Goal: Information Seeking & Learning: Learn about a topic

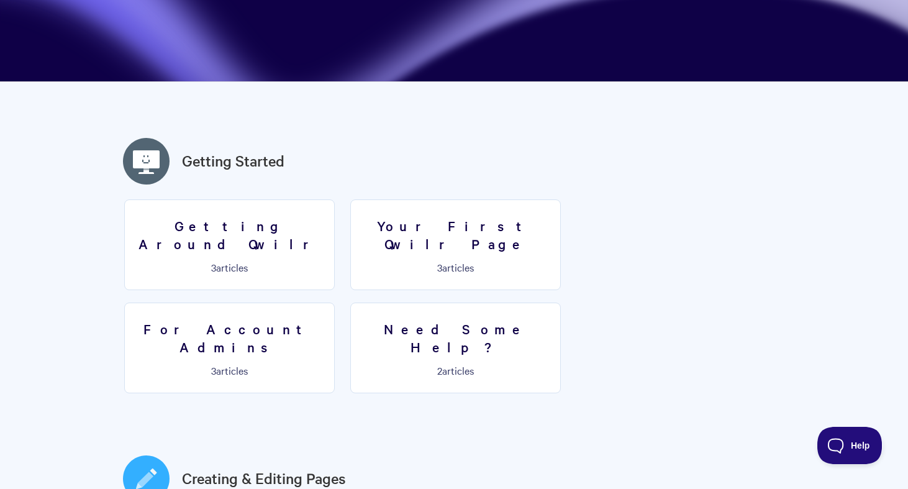
scroll to position [232, 0]
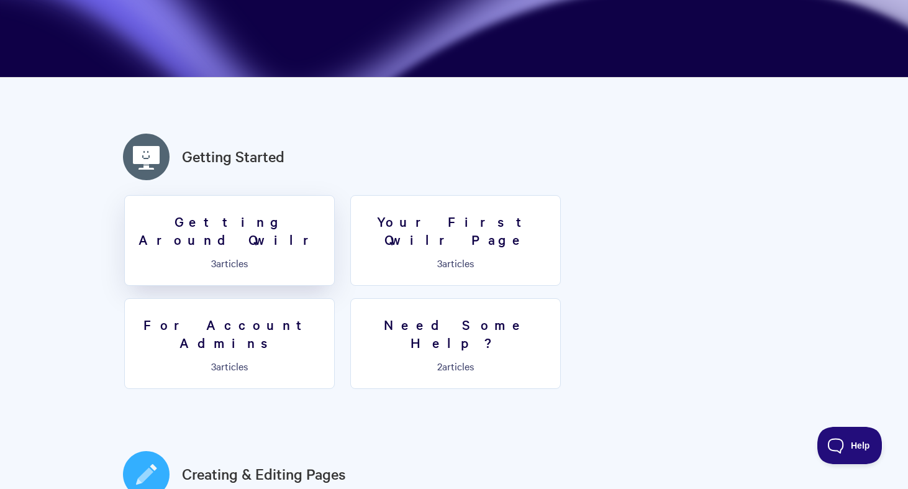
click at [235, 230] on link "Getting Around Qwilr 3 articles" at bounding box center [229, 240] width 210 height 91
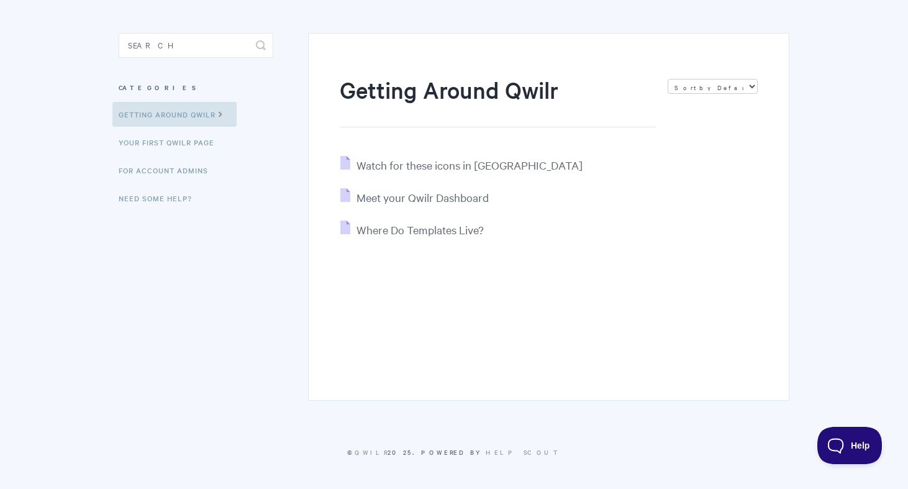
scroll to position [91, 0]
click at [433, 171] on span "Watch for these icons in [GEOGRAPHIC_DATA]" at bounding box center [469, 165] width 226 height 14
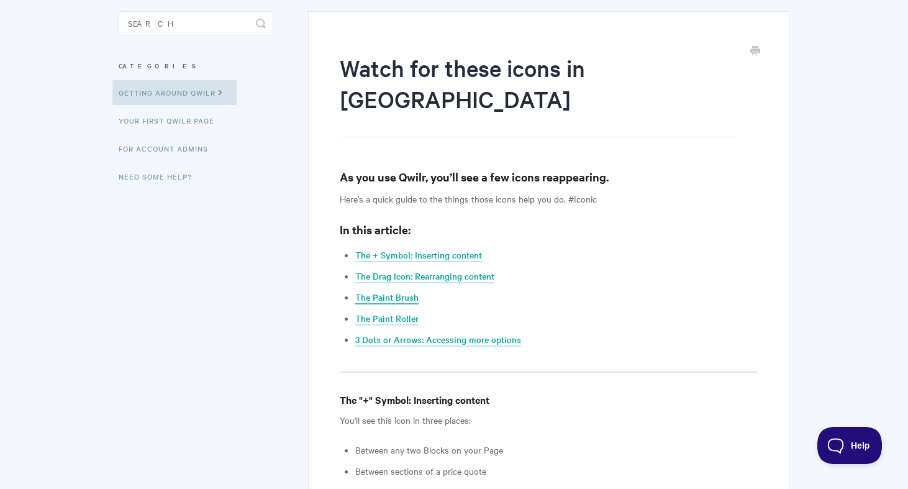
scroll to position [124, 0]
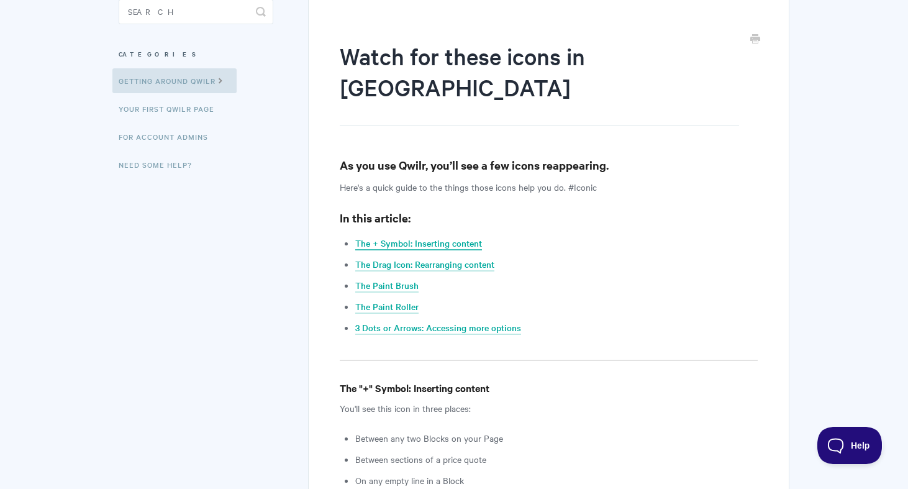
click at [419, 237] on link "The + Symbol: Inserting content" at bounding box center [418, 244] width 127 height 14
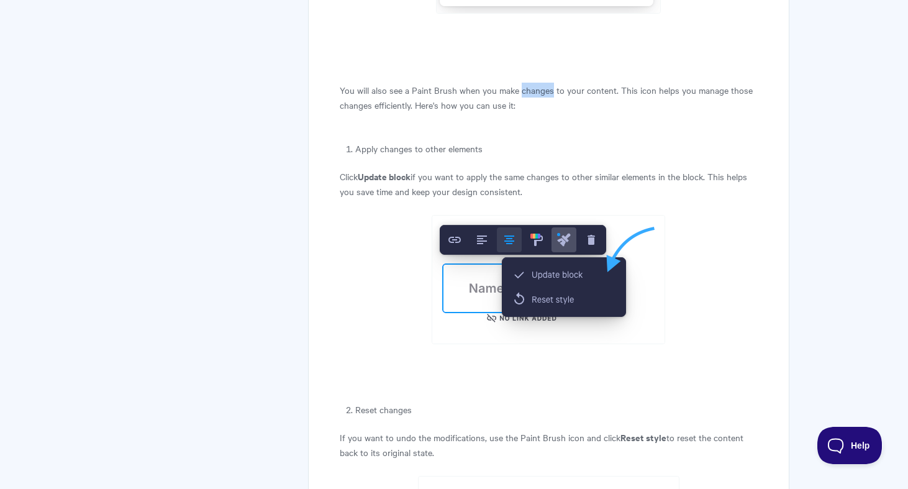
scroll to position [2551, 0]
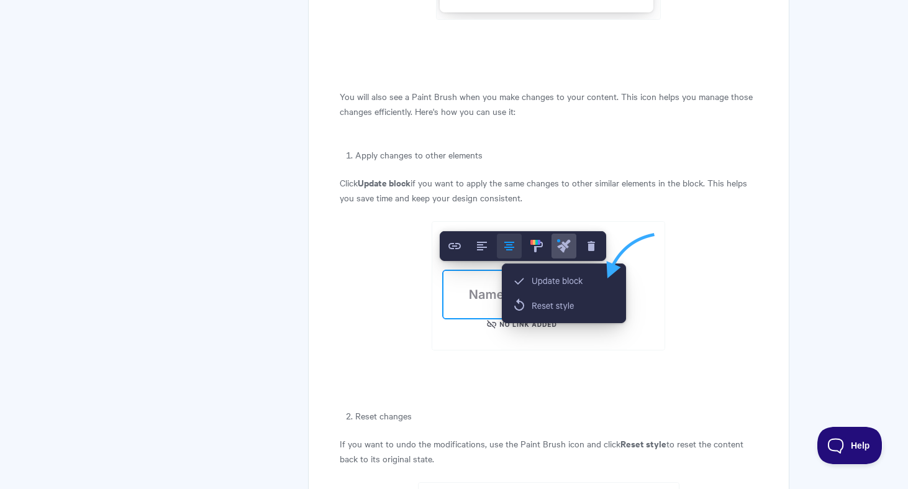
click at [535, 147] on li "Apply changes to other elements" at bounding box center [556, 154] width 402 height 15
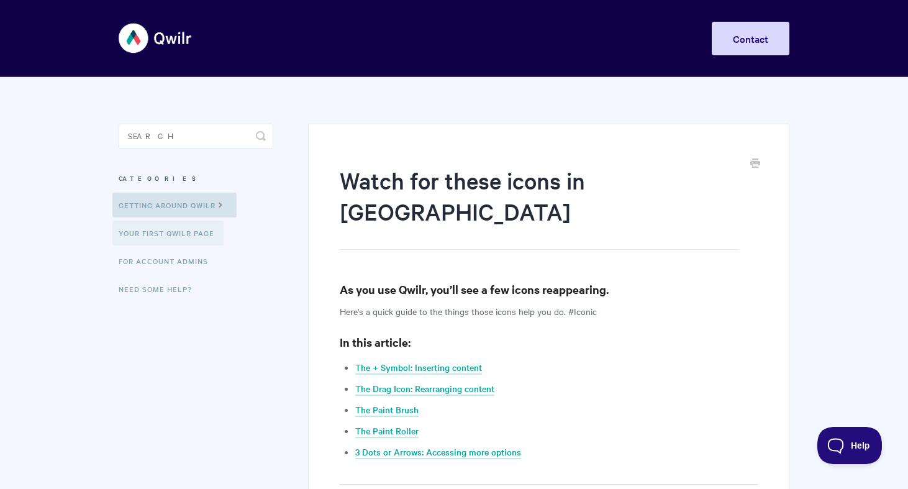
scroll to position [0, 0]
click at [186, 237] on link "Your First Qwilr Page" at bounding box center [167, 232] width 111 height 25
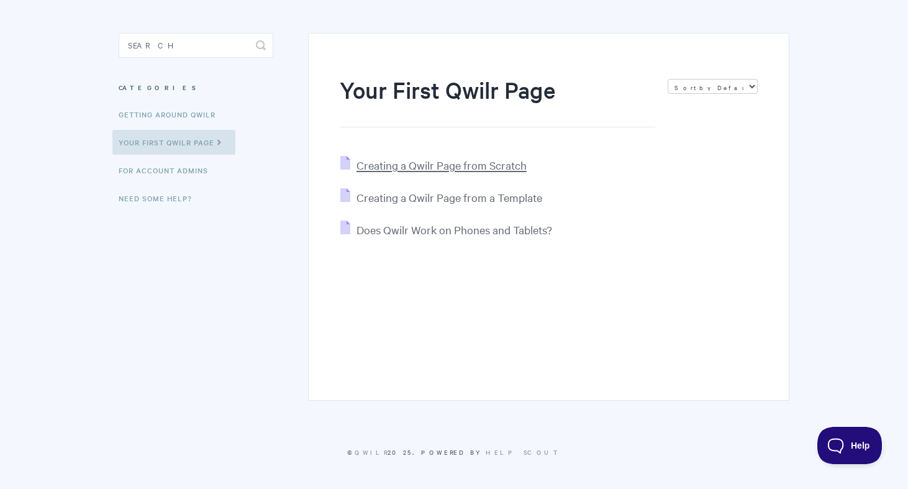
scroll to position [91, 0]
click at [420, 158] on span "Creating a Qwilr Page from Scratch" at bounding box center [441, 165] width 170 height 14
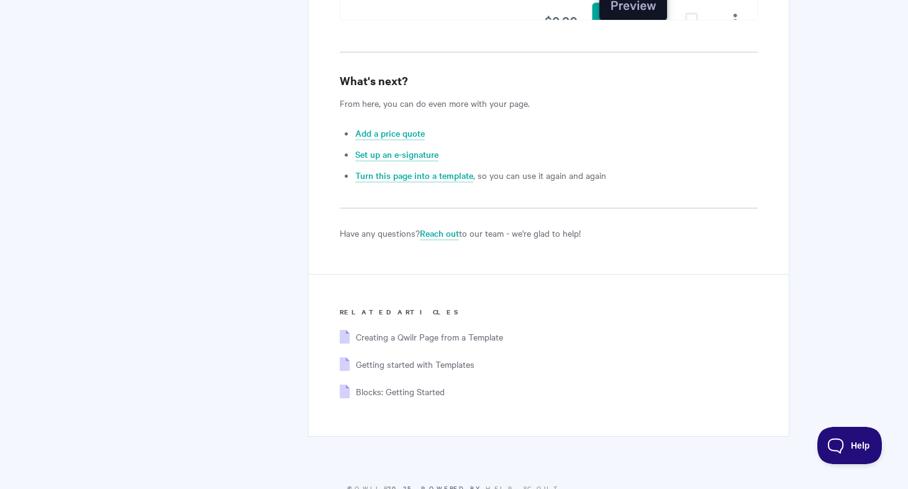
scroll to position [4974, 0]
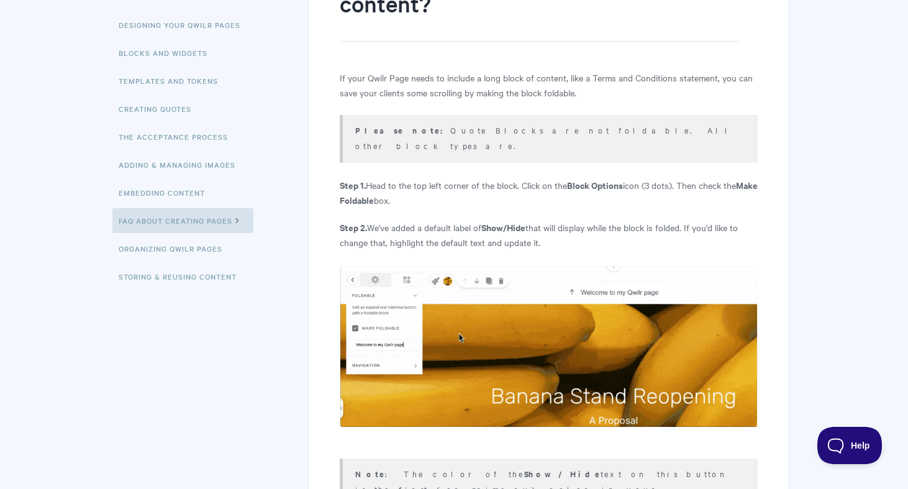
scroll to position [215, 0]
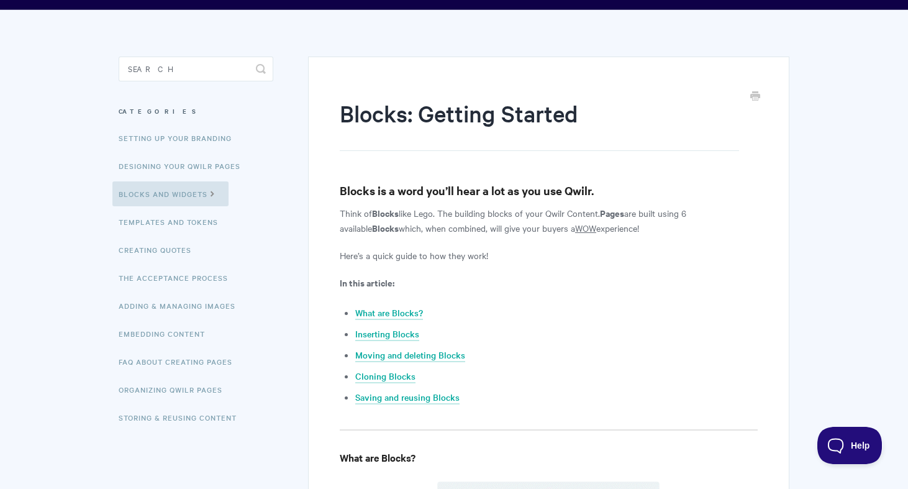
scroll to position [73, 0]
